Goal: Find specific page/section: Find specific page/section

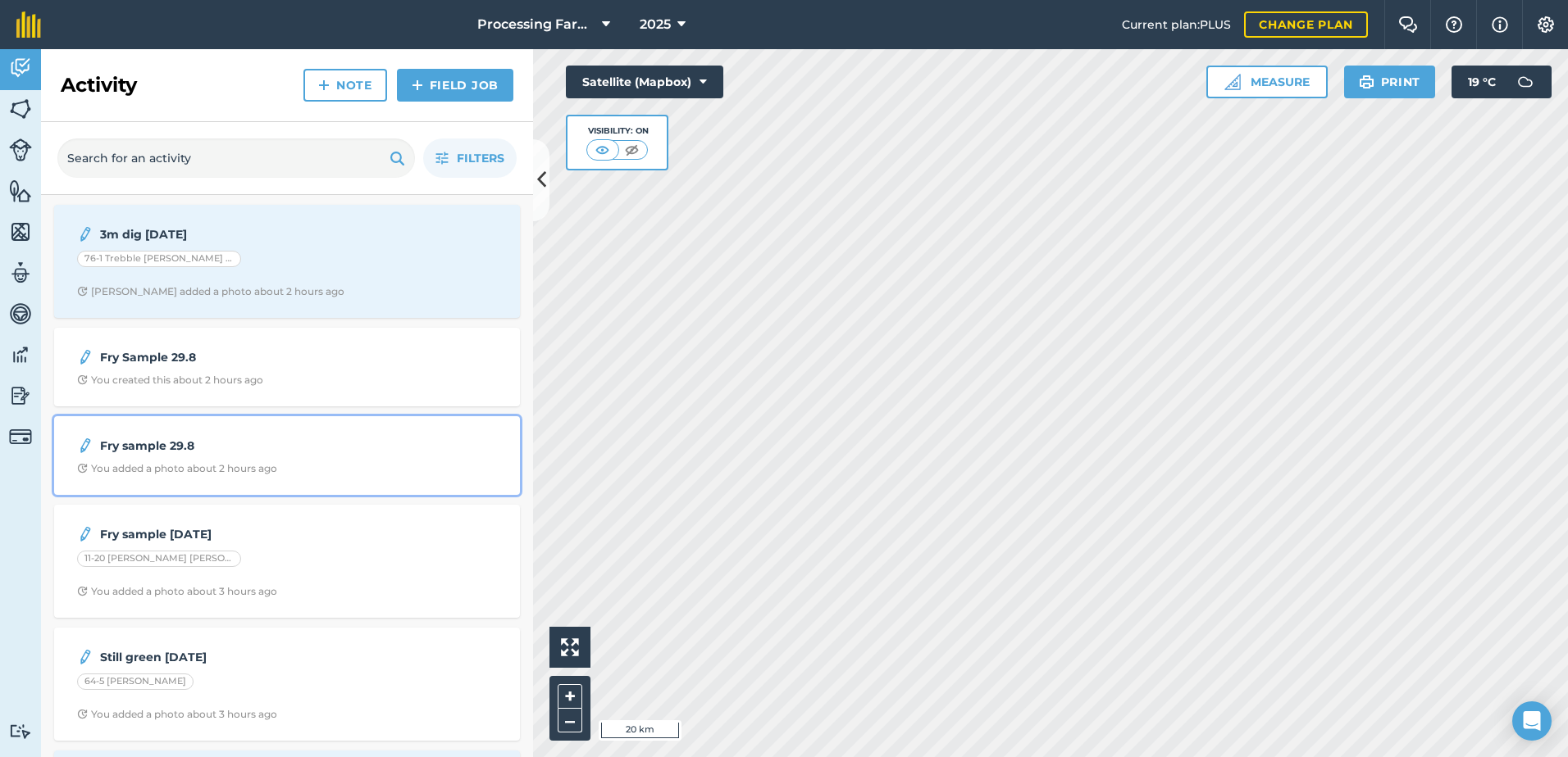
click at [169, 472] on div "You added a photo about 2 hours ago" at bounding box center [177, 469] width 200 height 13
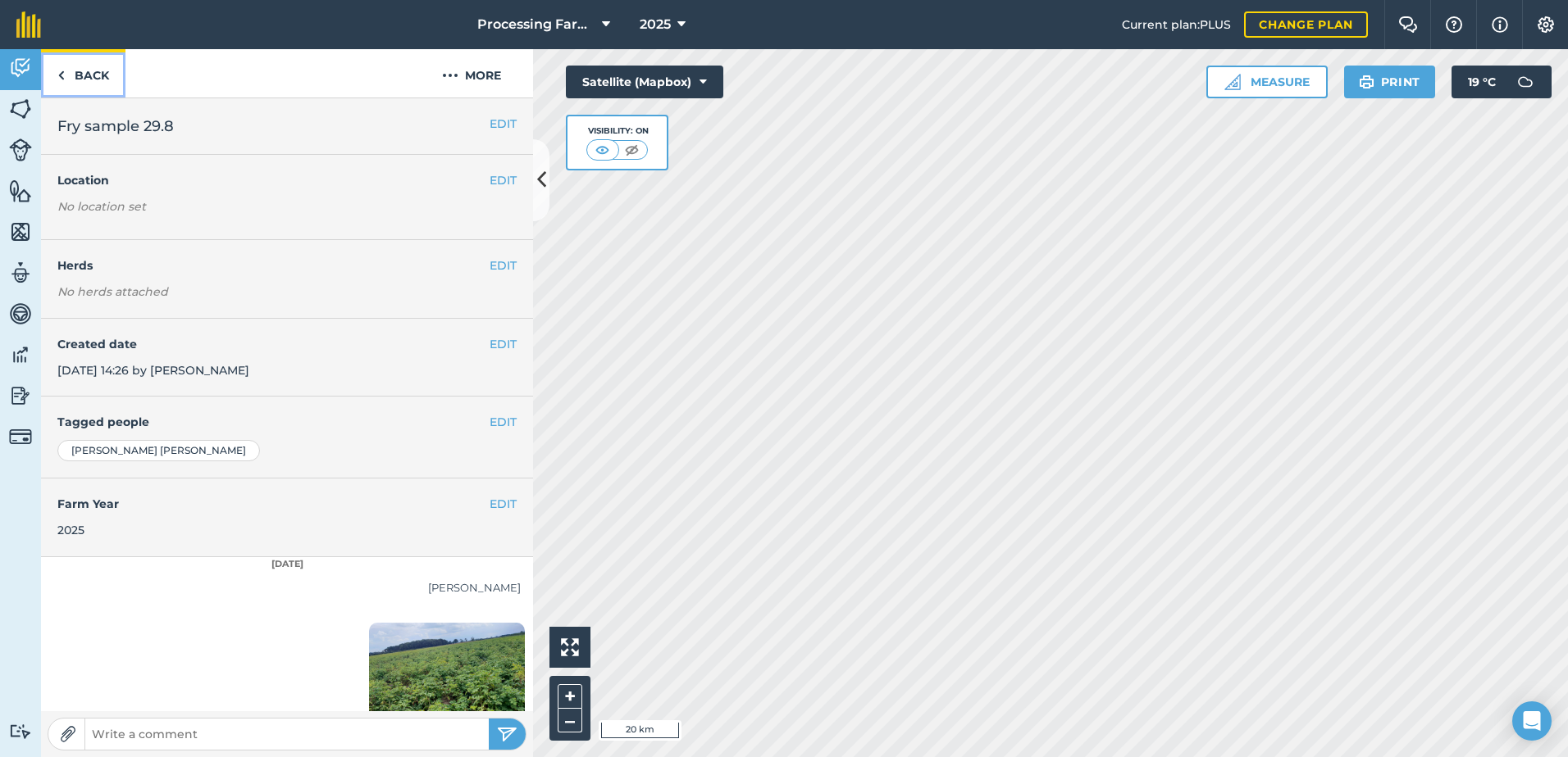
click at [90, 65] on link "Back" at bounding box center [84, 74] width 84 height 48
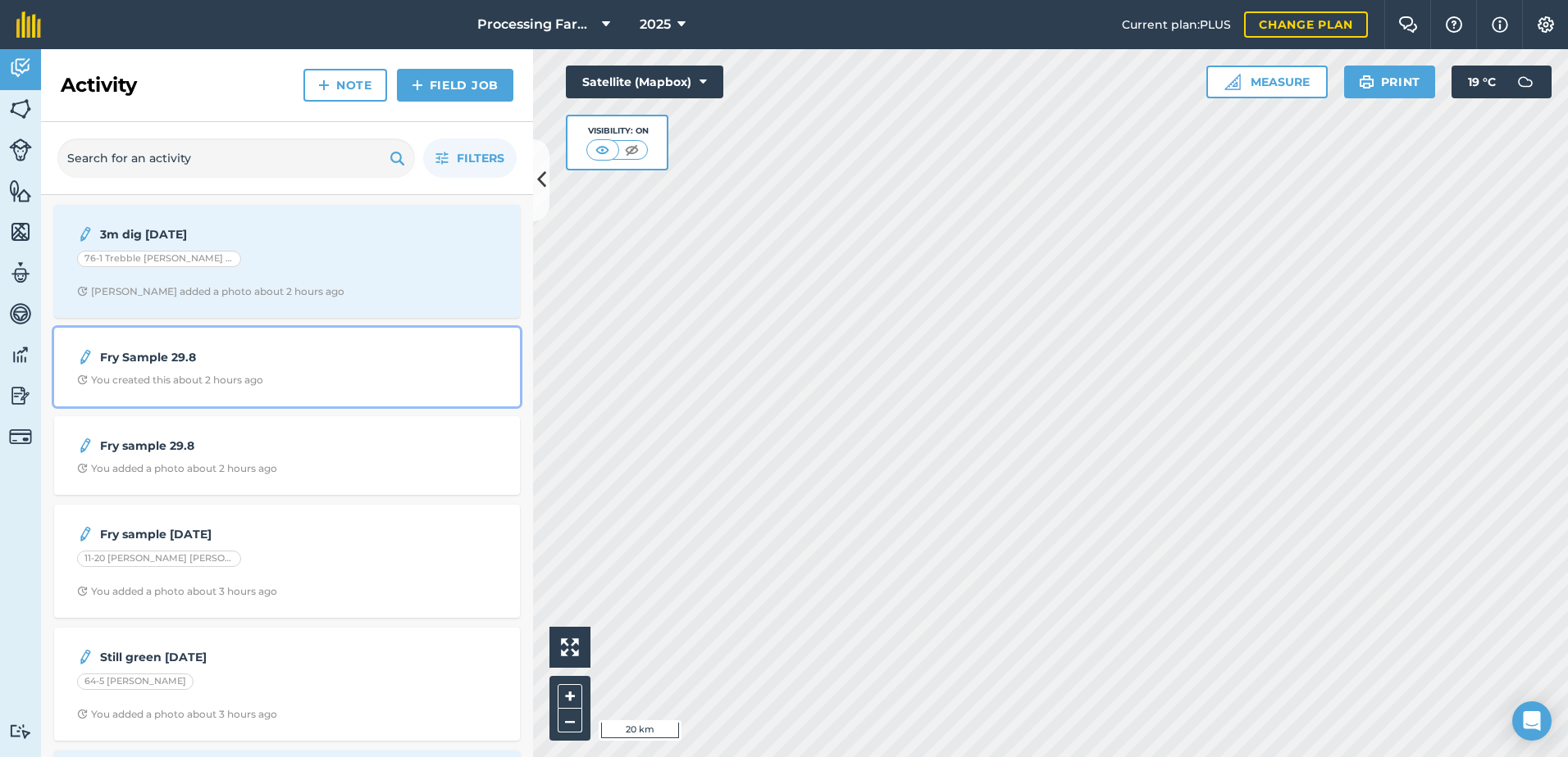
click at [286, 367] on div "Fry Sample 29.8 You created this about 2 hours ago" at bounding box center [287, 367] width 446 height 59
